Goal: Check status: Check status

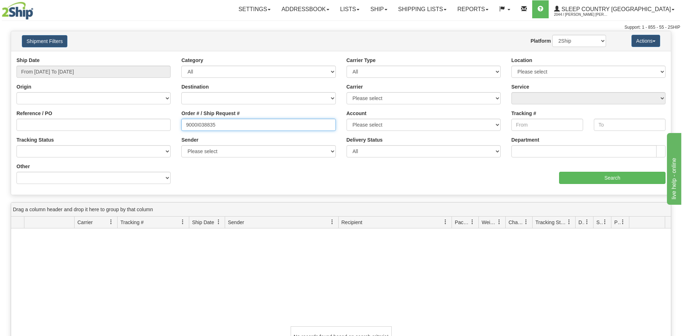
drag, startPoint x: 224, startPoint y: 125, endPoint x: 189, endPoint y: 114, distance: 36.9
click at [141, 57] on div "Reference / PO Order # / Ship Request # 9000I038835 Account Please select [GEOG…" at bounding box center [341, 57] width 660 height 0
paste input "18121"
click at [580, 171] on div "aaa Search" at bounding box center [506, 173] width 330 height 21
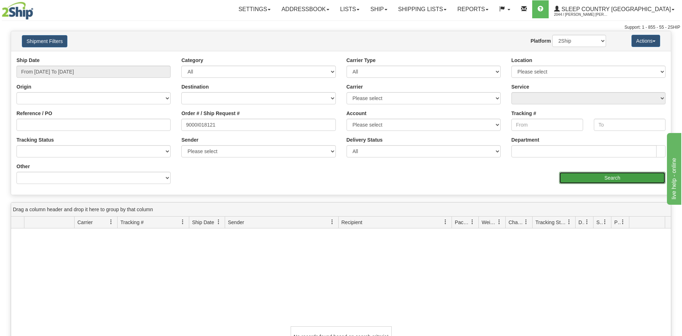
click at [578, 181] on input "Search" at bounding box center [612, 178] width 106 height 12
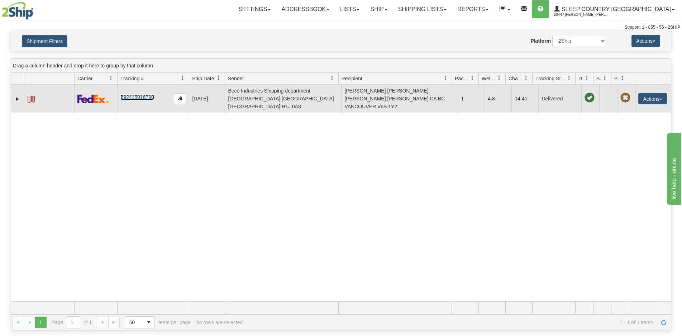
click at [135, 94] on link "392415016790" at bounding box center [136, 97] width 33 height 6
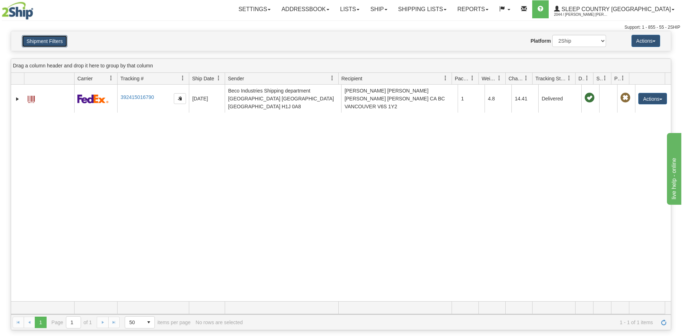
click at [46, 44] on button "Shipment Filters" at bounding box center [45, 41] width 46 height 12
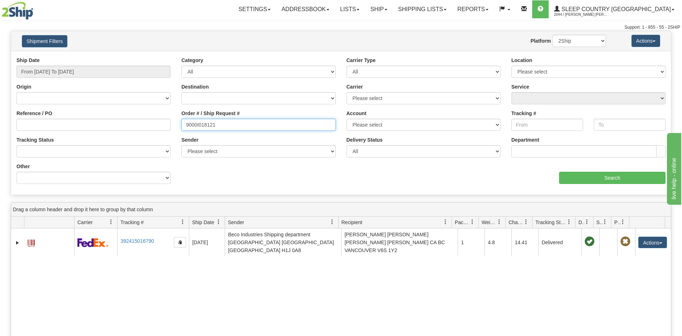
drag, startPoint x: 228, startPoint y: 126, endPoint x: 157, endPoint y: 125, distance: 71.0
click at [155, 57] on div "Reference / PO Order # / Ship Request # 9000I018121 Account Please select [GEOG…" at bounding box center [341, 57] width 660 height 0
paste input "6808"
type input "9000I016808"
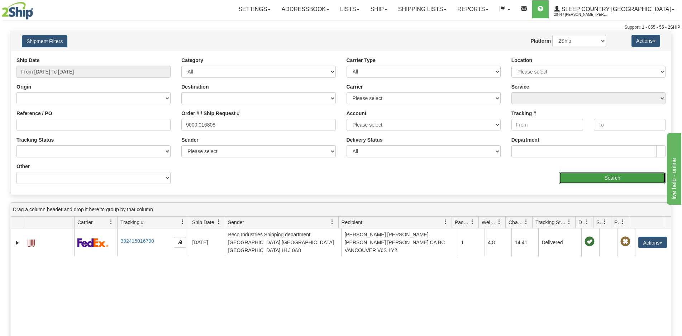
click at [572, 181] on input "Search" at bounding box center [612, 178] width 106 height 12
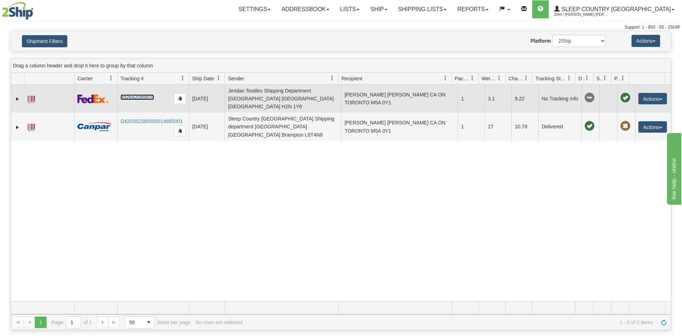
click at [132, 94] on link "392642089978" at bounding box center [136, 97] width 33 height 6
click at [33, 96] on span at bounding box center [31, 99] width 7 height 7
